Goal: Navigation & Orientation: Find specific page/section

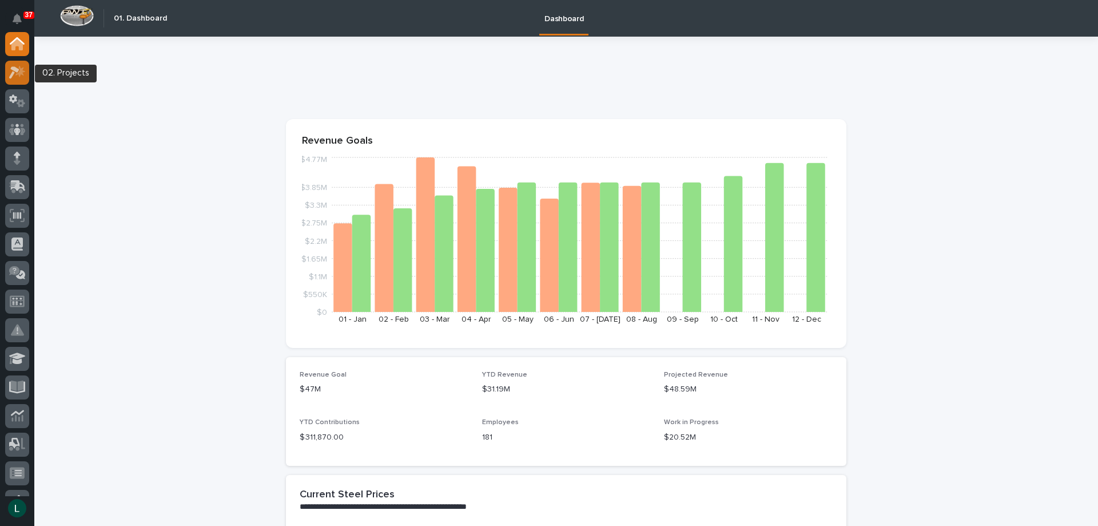
click at [13, 67] on icon at bounding box center [14, 72] width 10 height 13
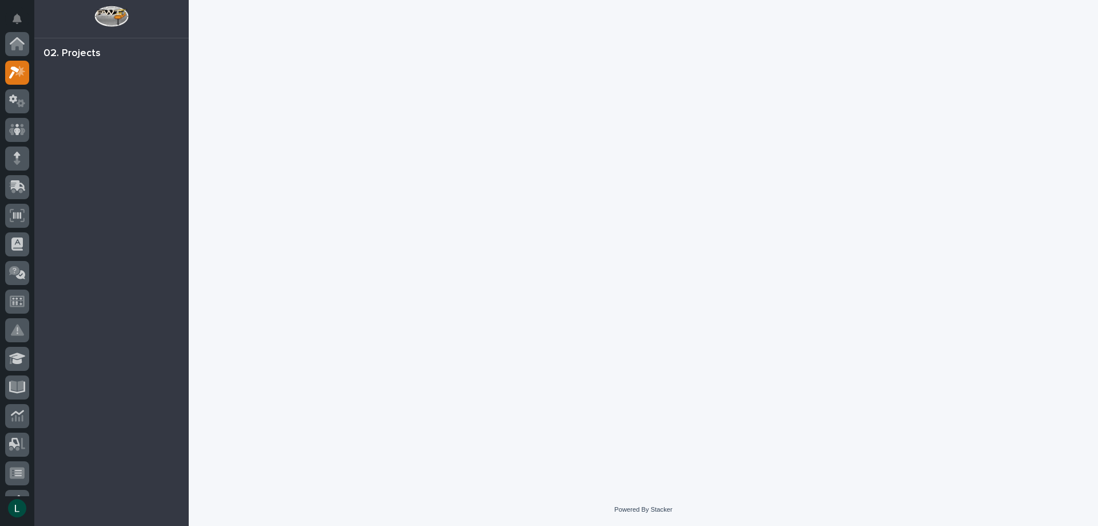
scroll to position [29, 0]
